Goal: Book appointment/travel/reservation

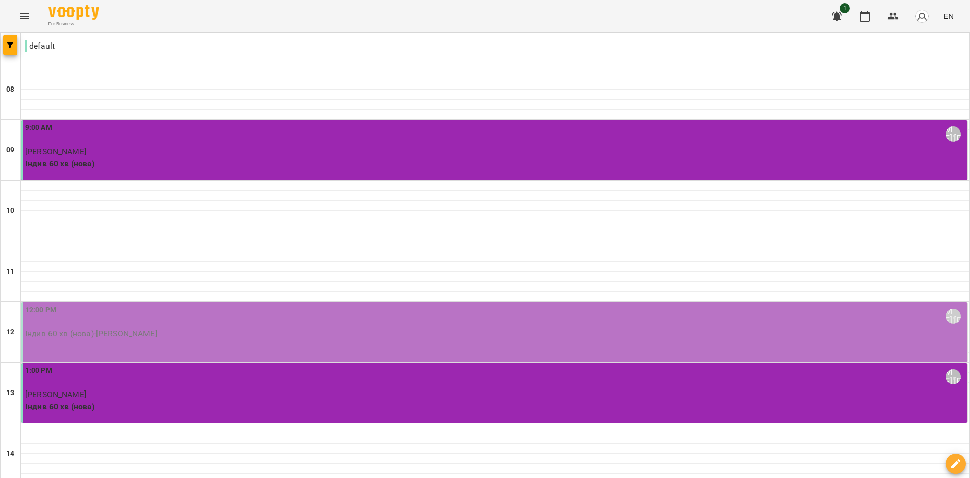
scroll to position [354, 0]
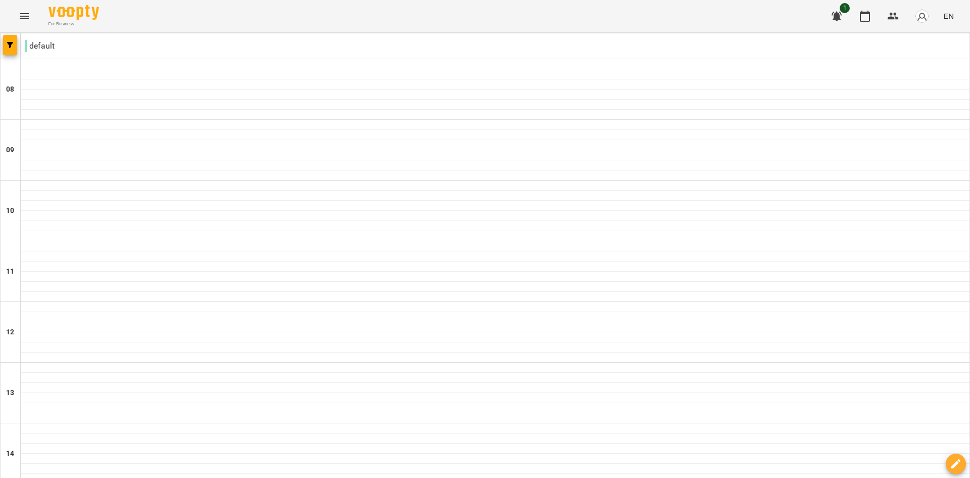
scroll to position [498, 0]
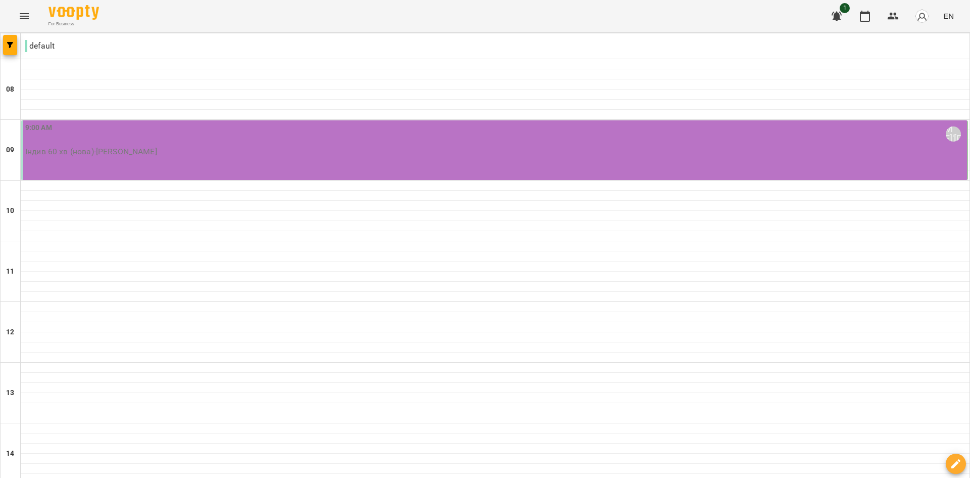
click at [255, 159] on div "9:00 AM [PERSON_NAME]'[PERSON_NAME] Індив 60 хв (нова) - [PERSON_NAME]" at bounding box center [494, 150] width 947 height 60
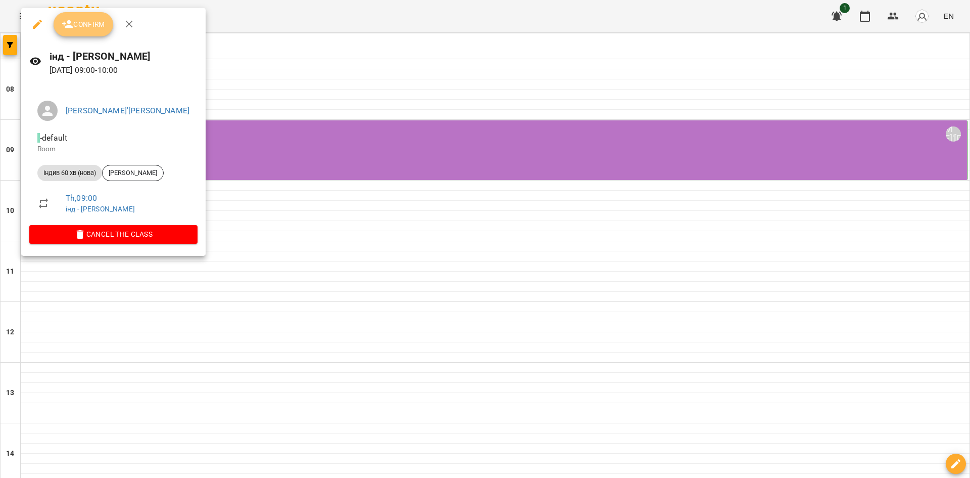
click at [78, 29] on span "Confirm" at bounding box center [83, 24] width 43 height 12
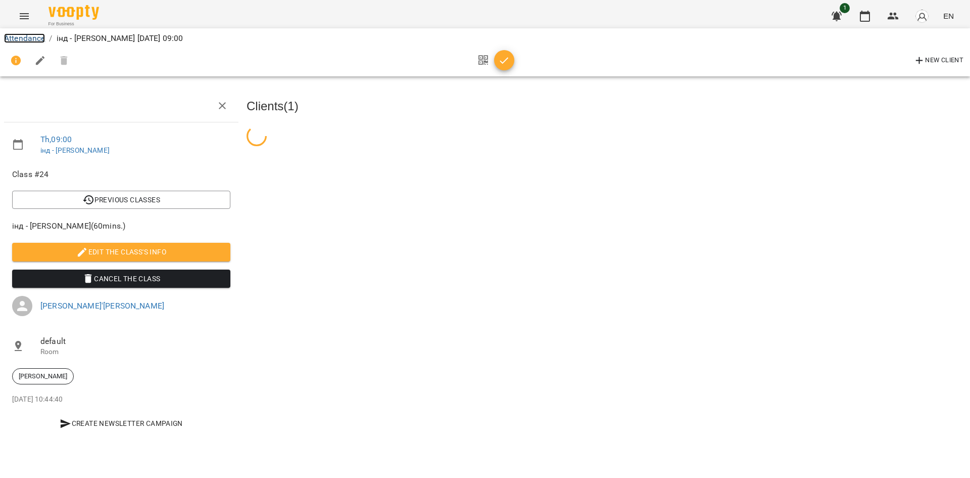
click at [23, 36] on link "Attendance" at bounding box center [24, 38] width 41 height 10
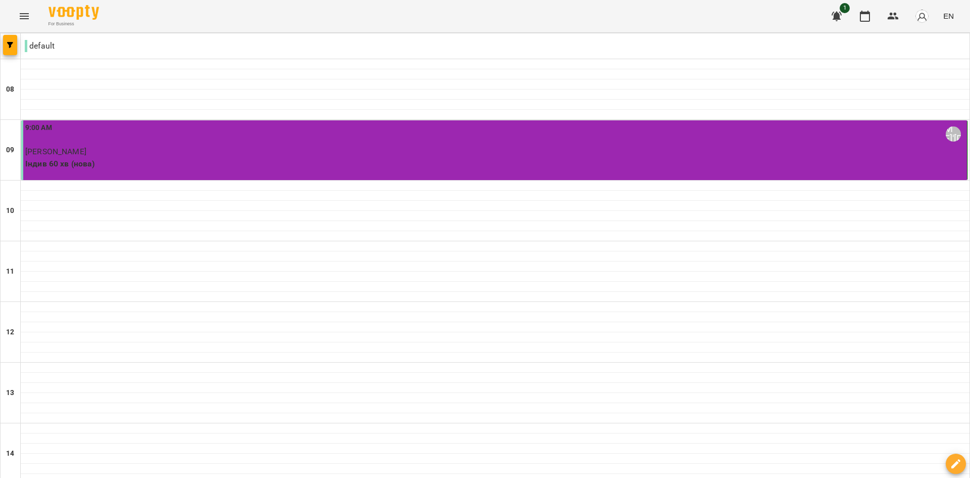
scroll to position [498, 0]
